Goal: Transaction & Acquisition: Purchase product/service

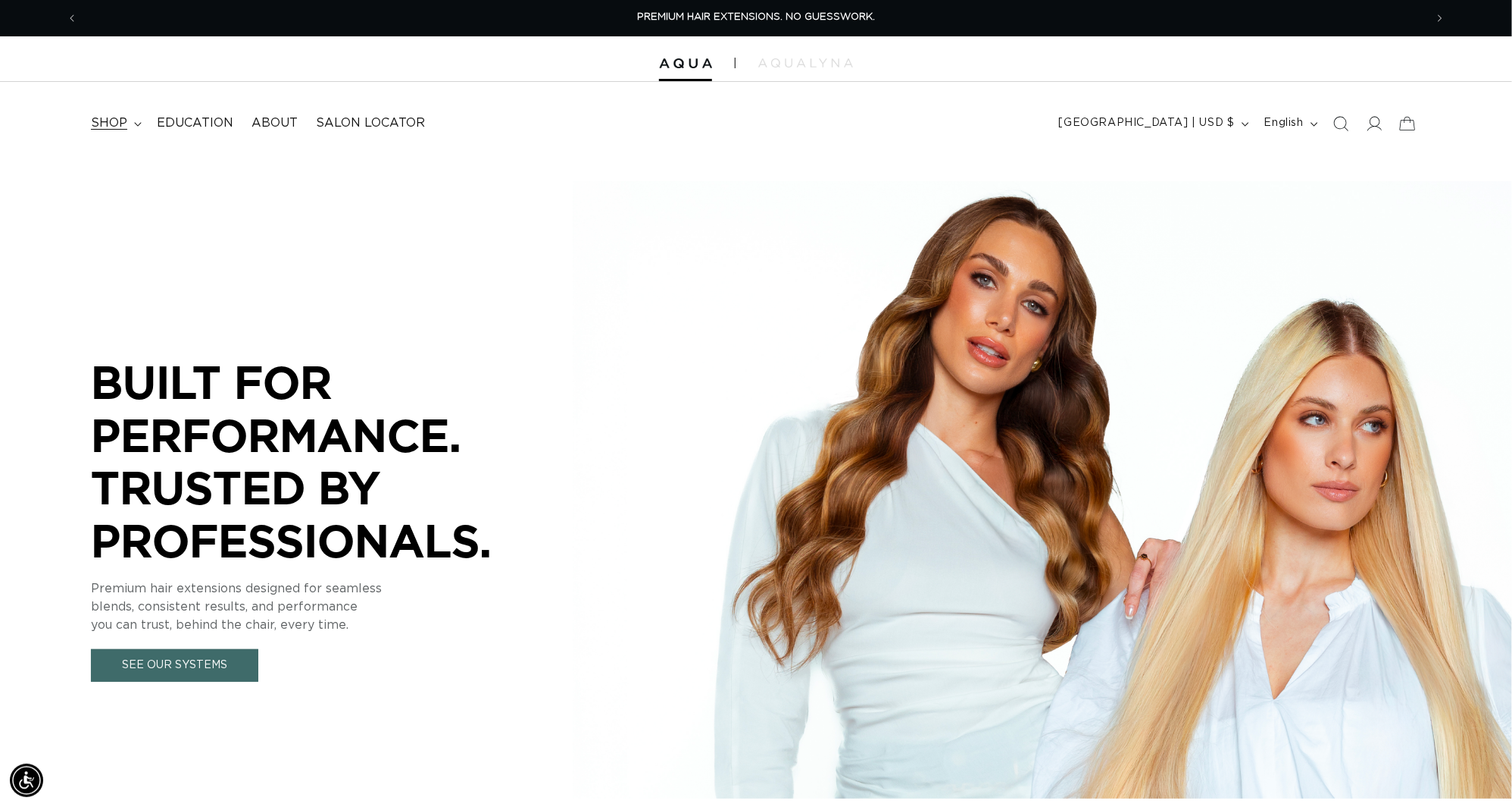
click at [91, 127] on summary "shop" at bounding box center [115, 123] width 66 height 34
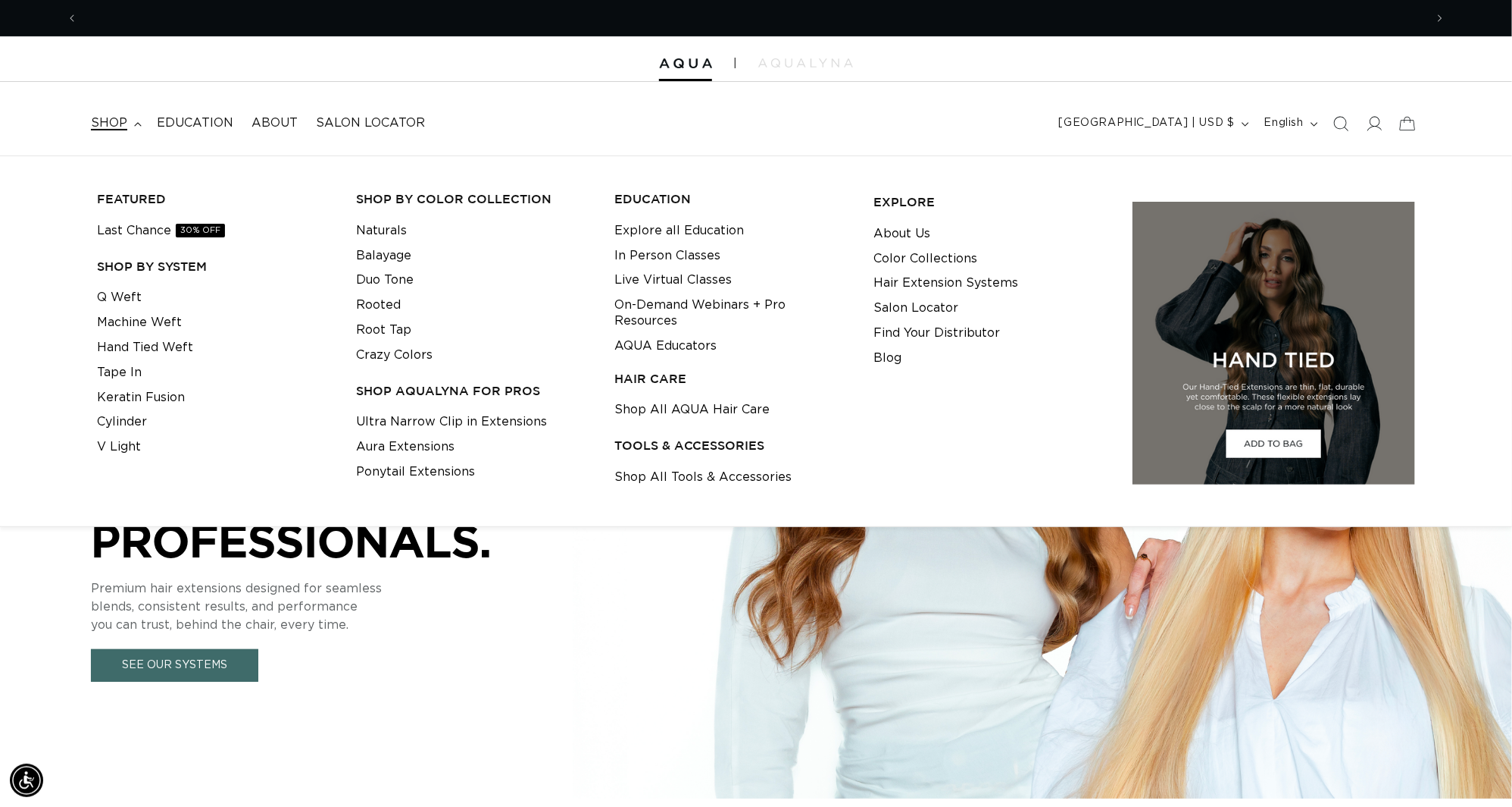
scroll to position [0, 1401]
click at [126, 454] on link "V Light" at bounding box center [118, 446] width 44 height 25
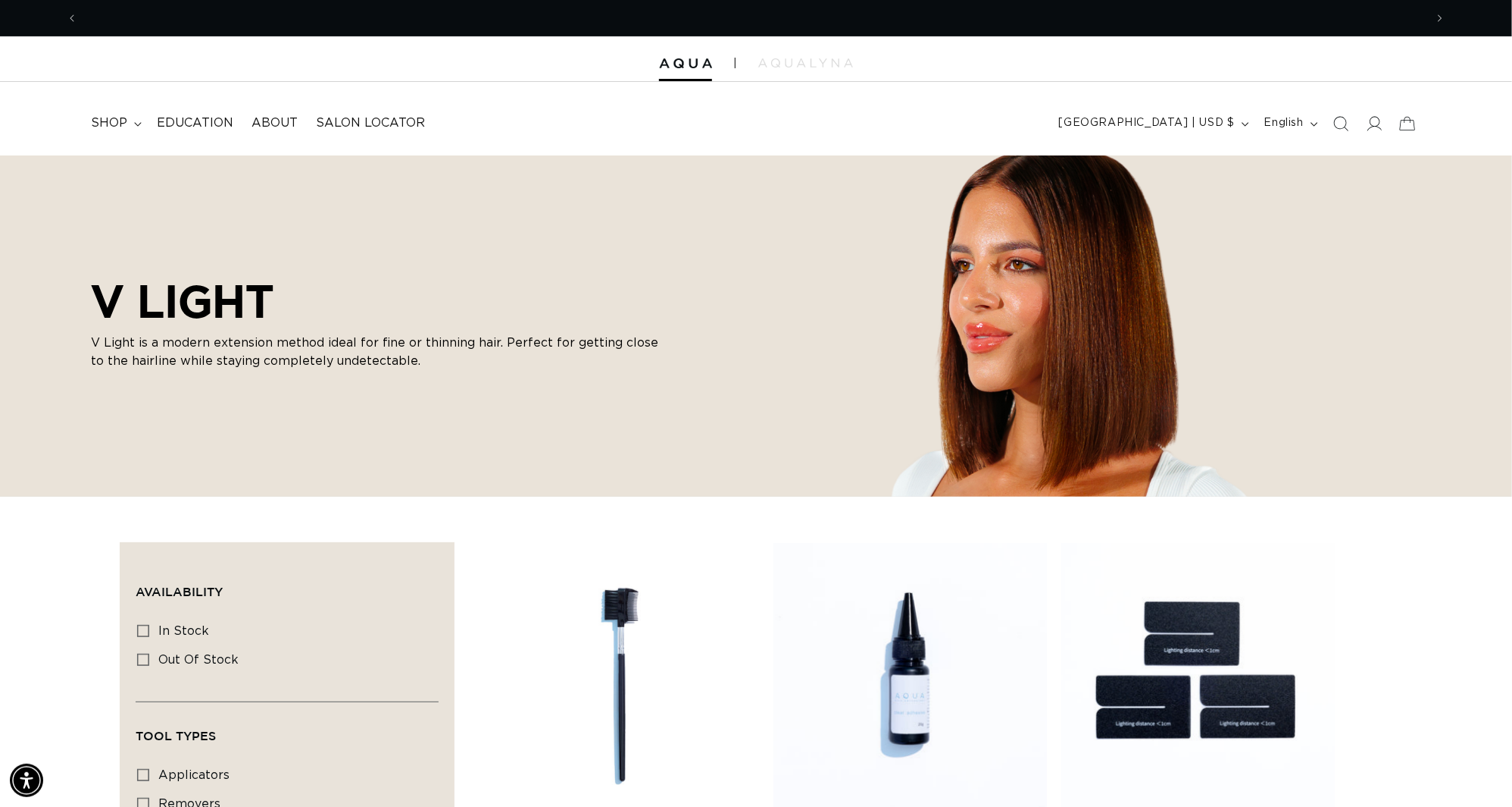
scroll to position [0, 2804]
